Goal: Check status

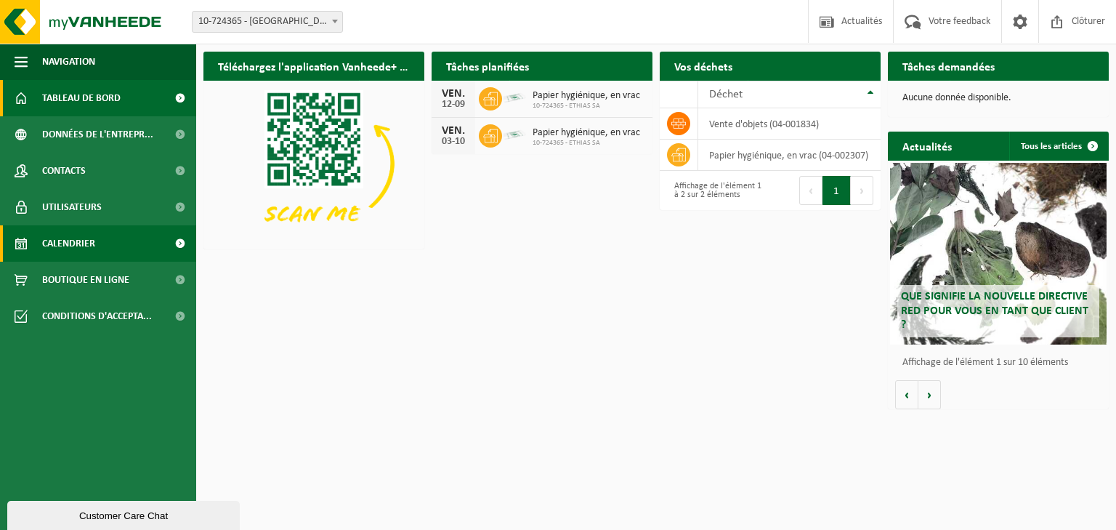
click at [61, 240] on span "Calendrier" at bounding box center [68, 243] width 53 height 36
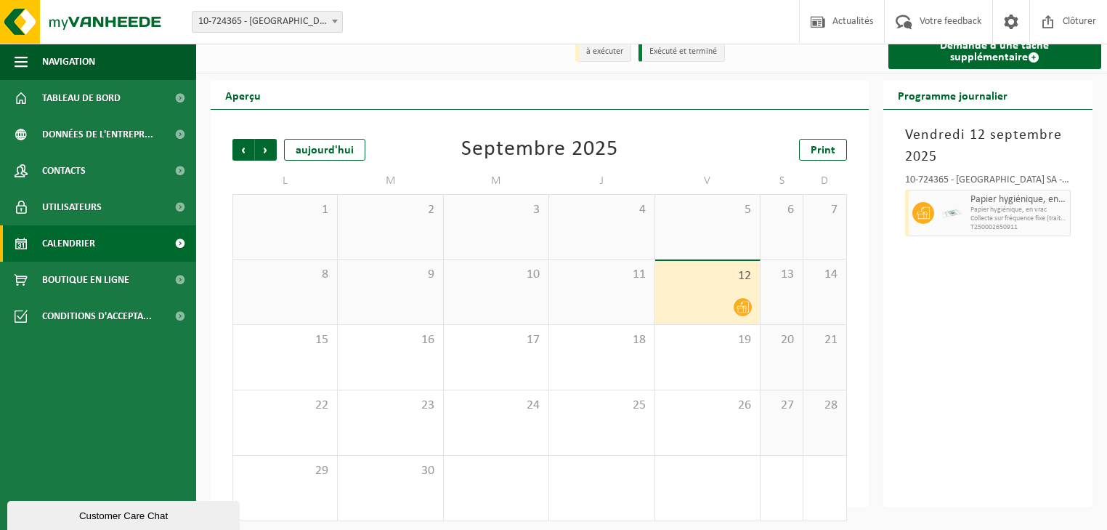
scroll to position [20, 0]
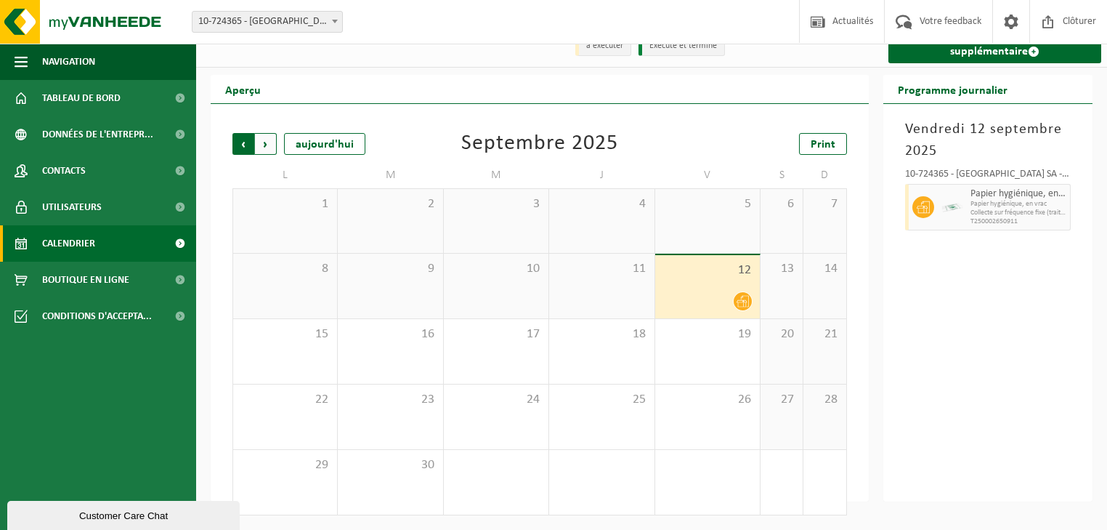
click at [269, 143] on span "Suivant" at bounding box center [266, 144] width 22 height 22
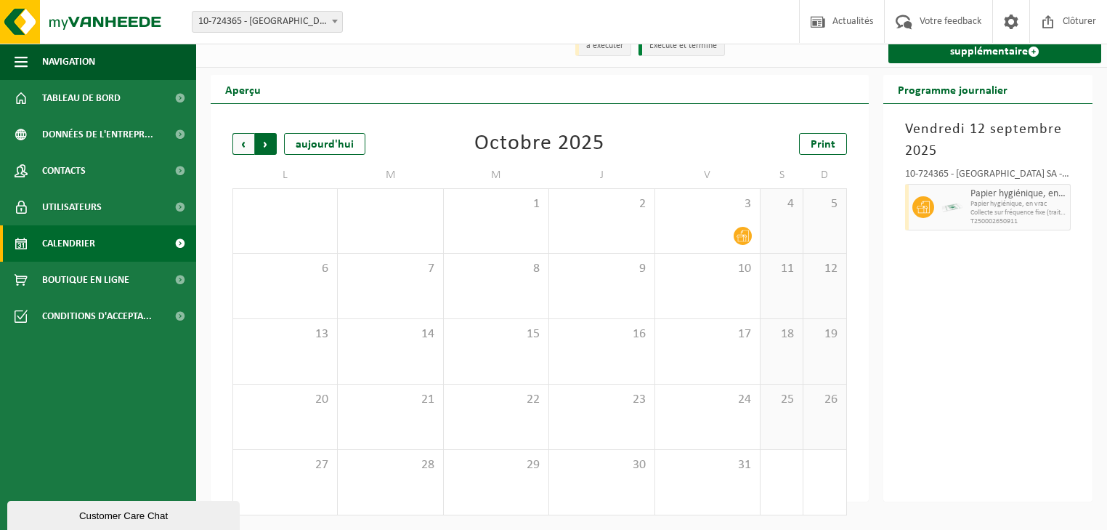
click at [240, 142] on span "Précédent" at bounding box center [243, 144] width 22 height 22
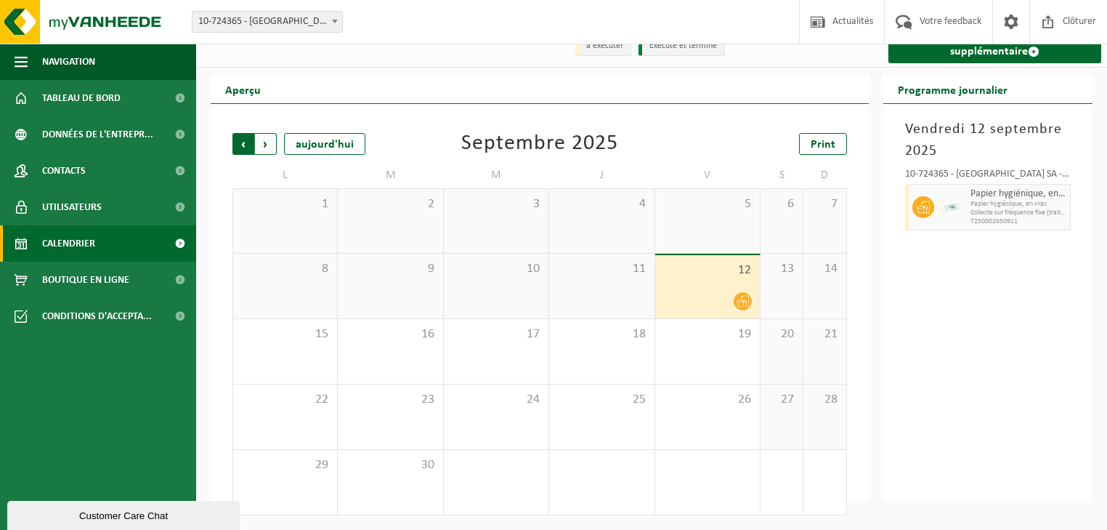
click at [262, 141] on span "Suivant" at bounding box center [266, 144] width 22 height 22
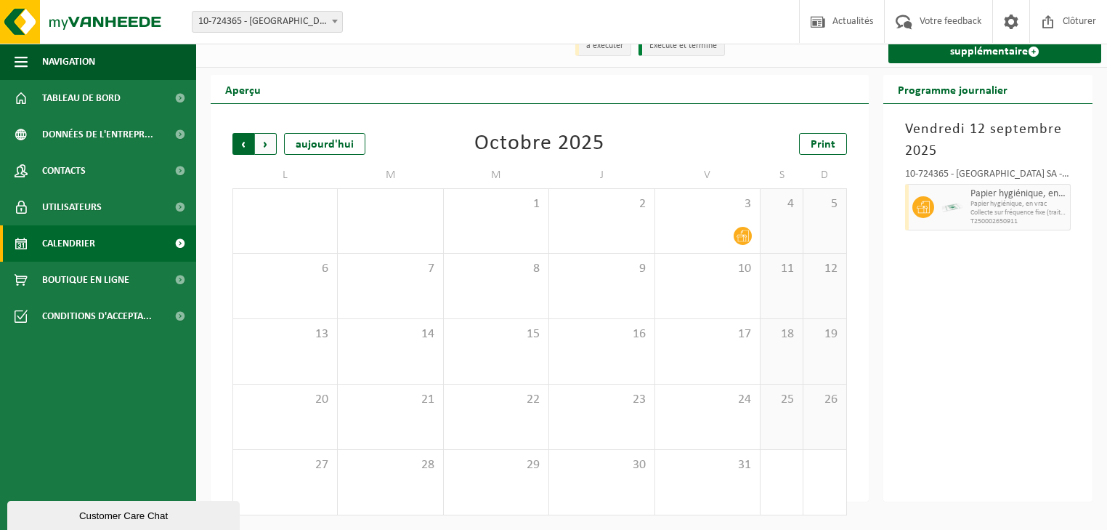
click at [262, 142] on span "Suivant" at bounding box center [266, 144] width 22 height 22
